Goal: Find specific page/section: Find specific page/section

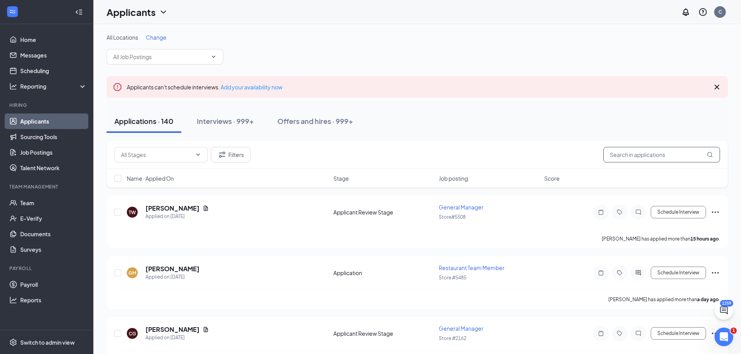
click at [621, 149] on input "text" at bounding box center [661, 155] width 117 height 16
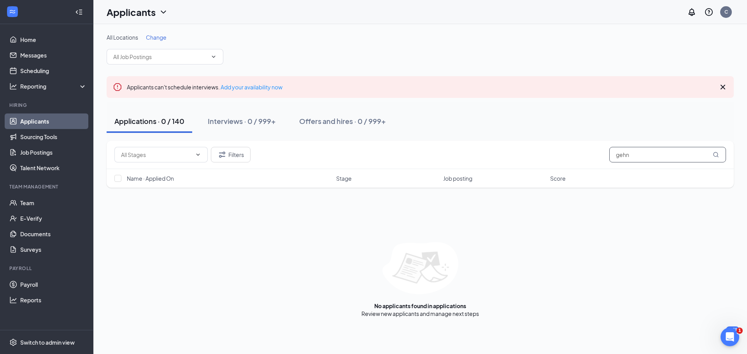
click at [658, 158] on input "gehn" at bounding box center [667, 155] width 117 height 16
type input "g"
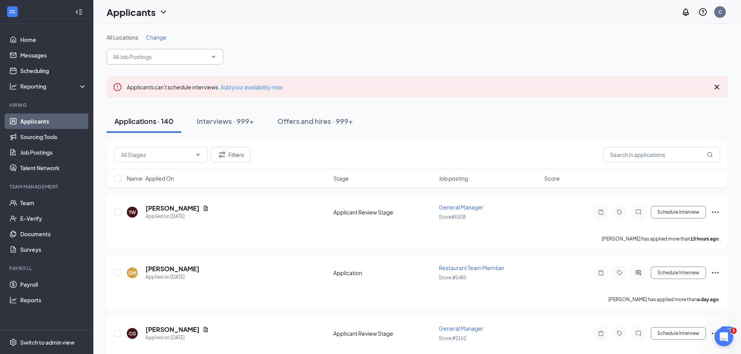
click at [190, 56] on input "text" at bounding box center [160, 57] width 94 height 9
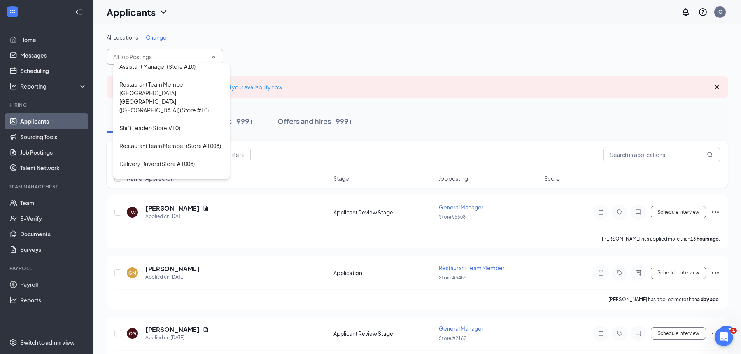
scroll to position [194, 0]
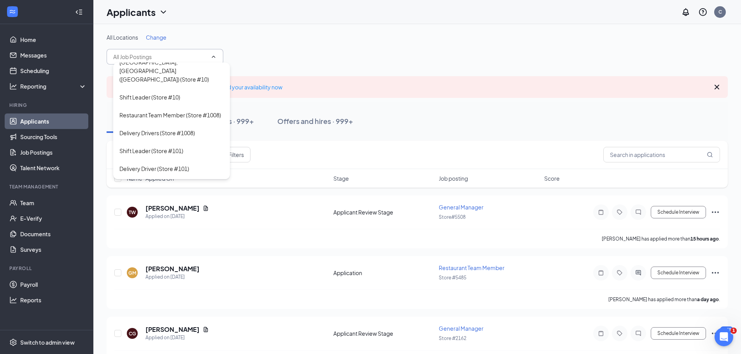
click at [211, 53] on span "Area Supervisor ([PERSON_NAME] Global II) Area Supervisor ([PERSON_NAME] - Remo…" at bounding box center [165, 57] width 117 height 16
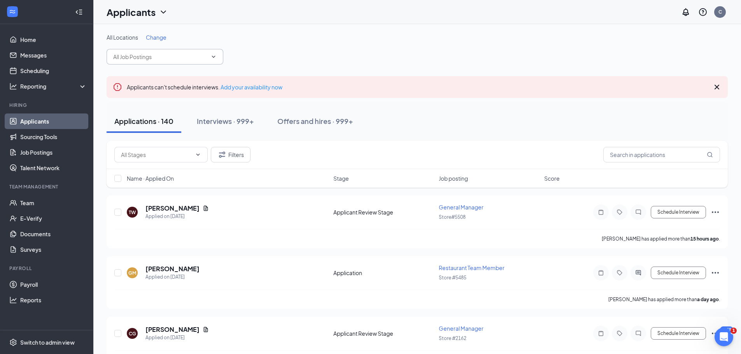
click at [611, 145] on div "Filters" at bounding box center [417, 155] width 621 height 28
click at [611, 152] on input "text" at bounding box center [661, 155] width 117 height 16
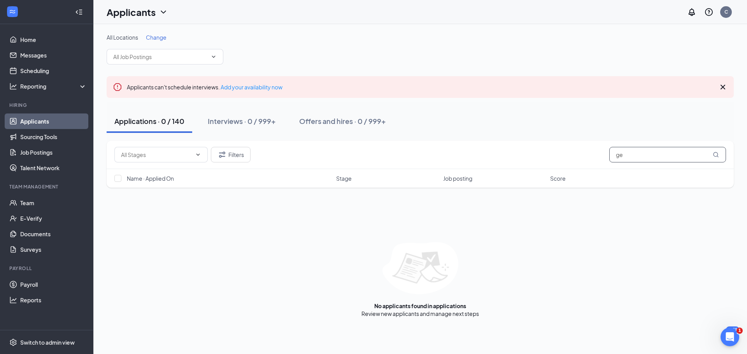
type input "g"
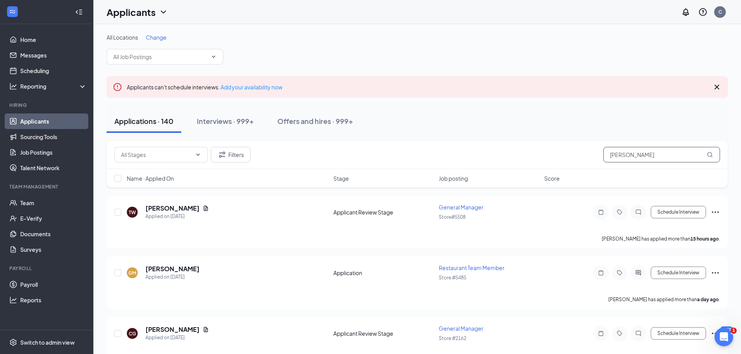
type input "[PERSON_NAME]"
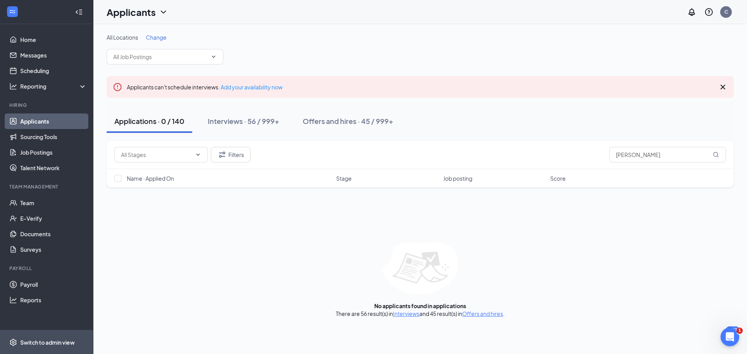
click at [45, 339] on div "Switch to admin view" at bounding box center [47, 343] width 54 height 8
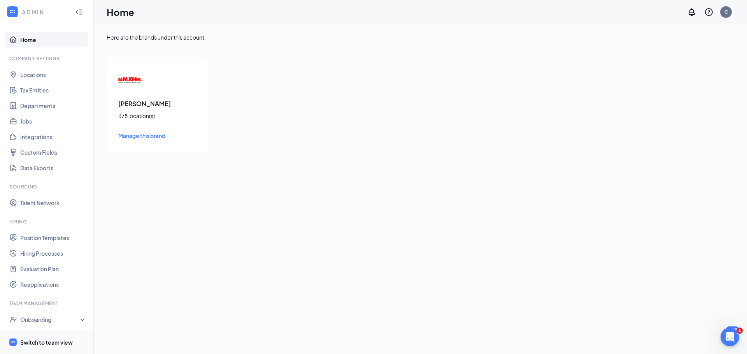
click at [33, 345] on div "Switch to team view" at bounding box center [46, 343] width 53 height 8
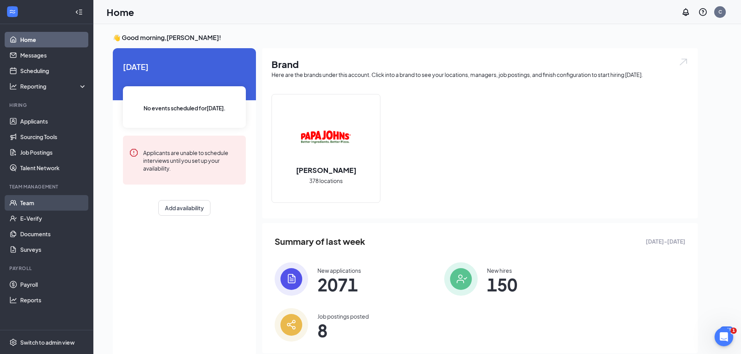
click at [34, 205] on link "Team" at bounding box center [53, 203] width 67 height 16
